Goal: Transaction & Acquisition: Purchase product/service

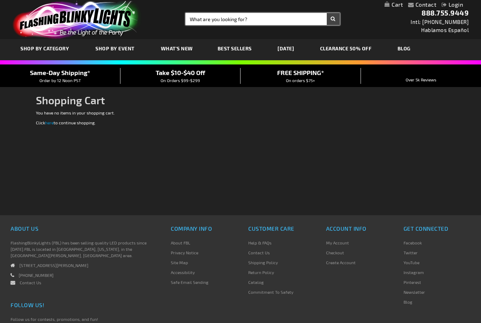
click at [249, 21] on input "Search" at bounding box center [263, 19] width 154 height 12
click at [249, 19] on input "Search" at bounding box center [263, 19] width 154 height 12
type input "Light saber"
click at [333, 19] on button "Search" at bounding box center [333, 19] width 13 height 12
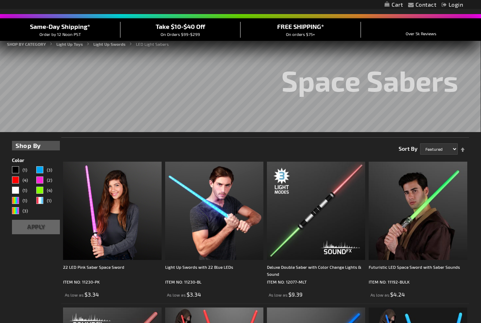
scroll to position [47, 0]
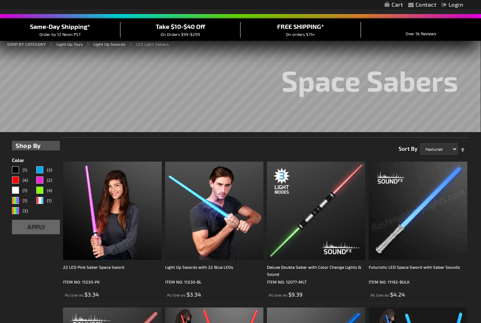
click at [426, 225] on img at bounding box center [418, 211] width 98 height 98
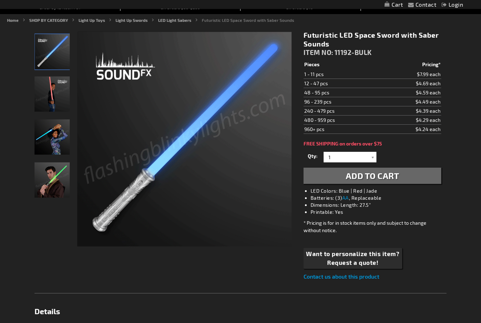
scroll to position [20, 0]
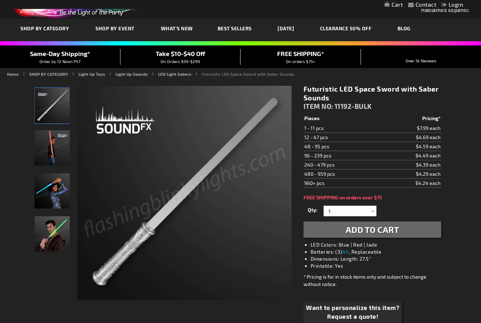
click at [50, 144] on img "Boy playing with Sound Activated LED Futuristic Space Toy Saber" at bounding box center [52, 148] width 35 height 35
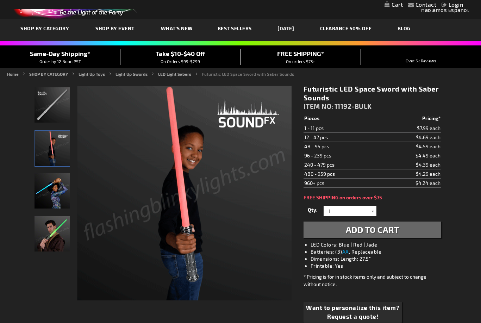
scroll to position [0, 0]
